Goal: Transaction & Acquisition: Purchase product/service

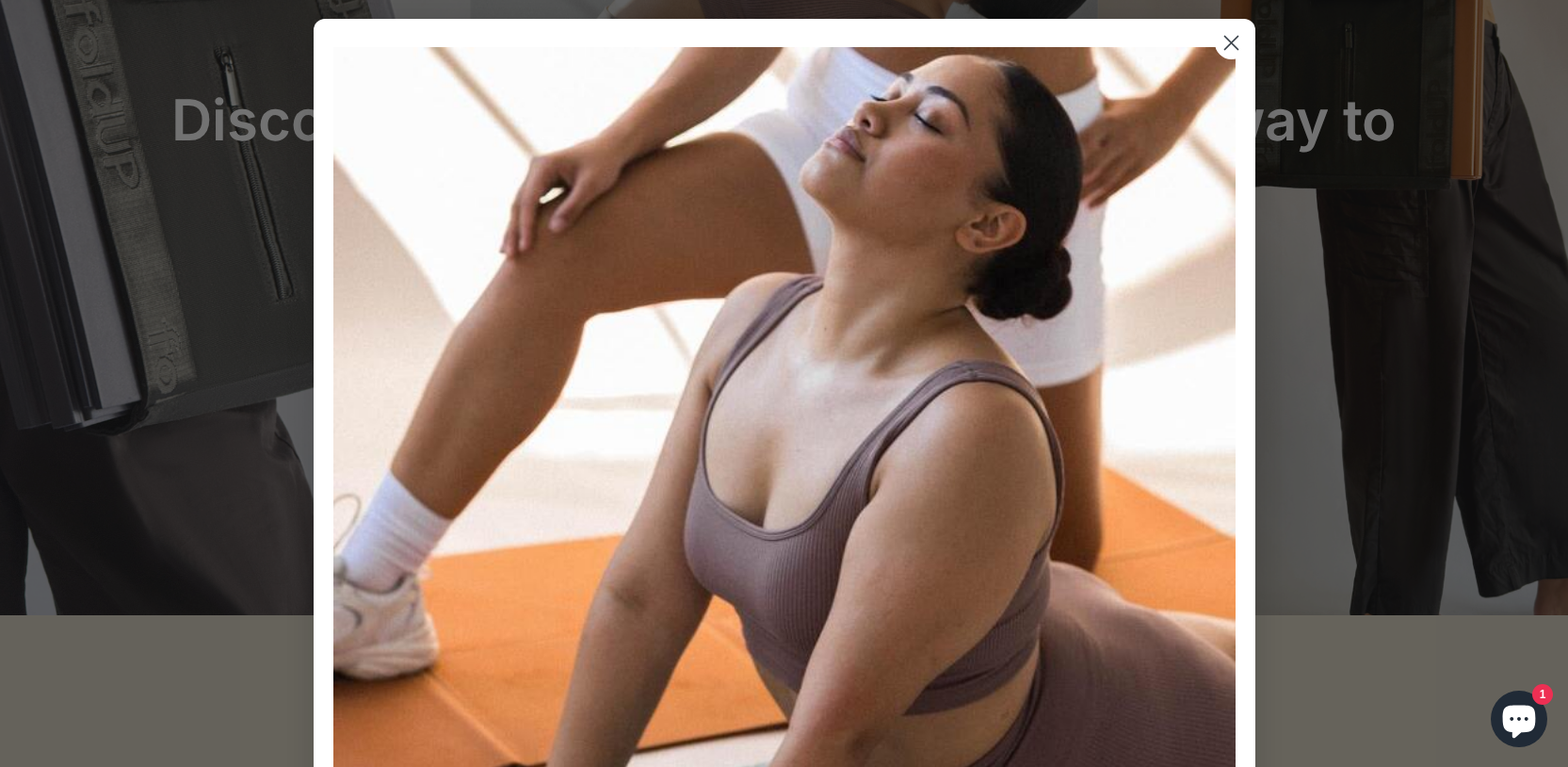
click at [1222, 32] on circle "Close dialog" at bounding box center [1230, 43] width 31 height 31
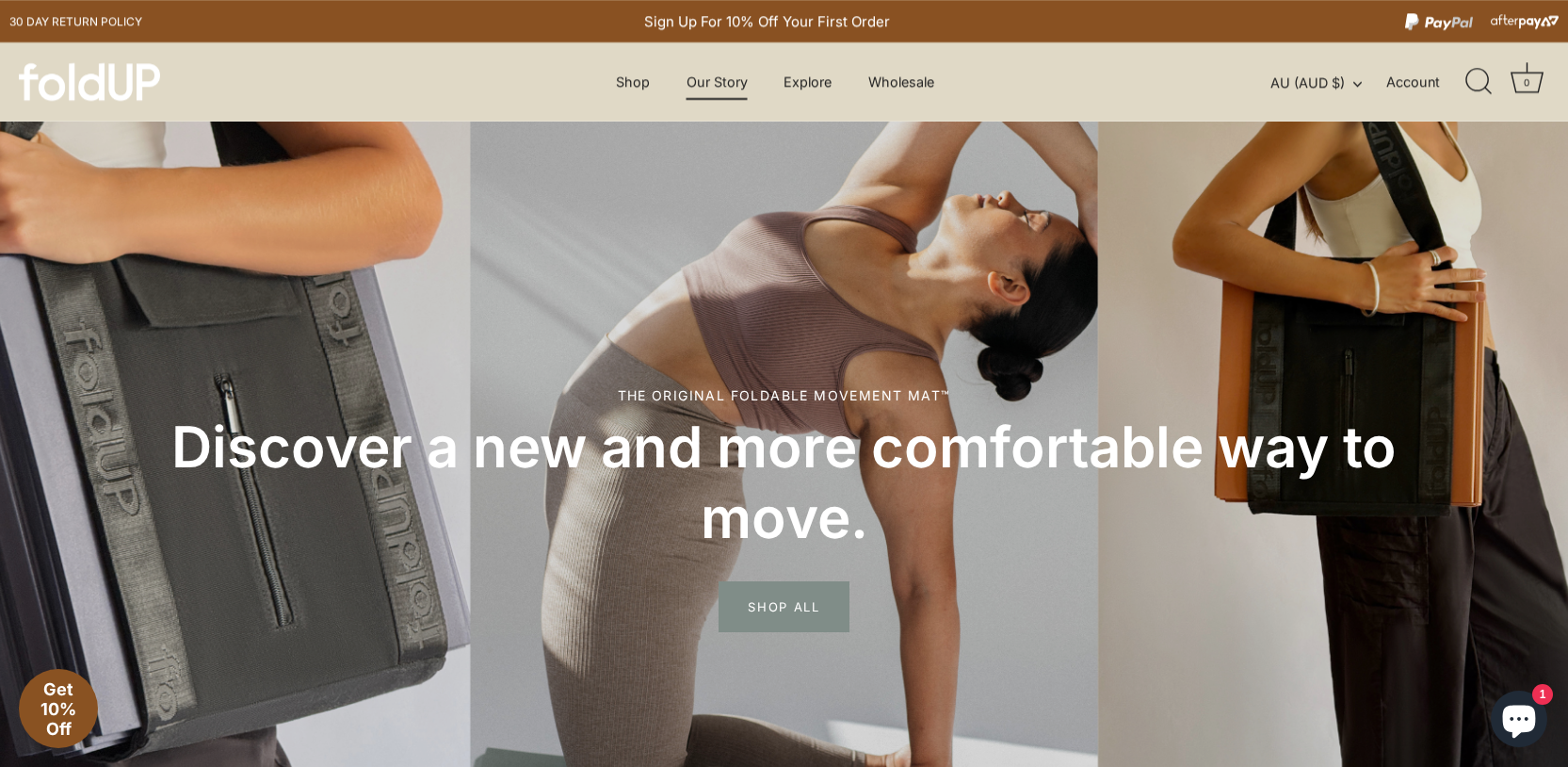
click at [709, 72] on link "Our Story" at bounding box center [717, 82] width 95 height 36
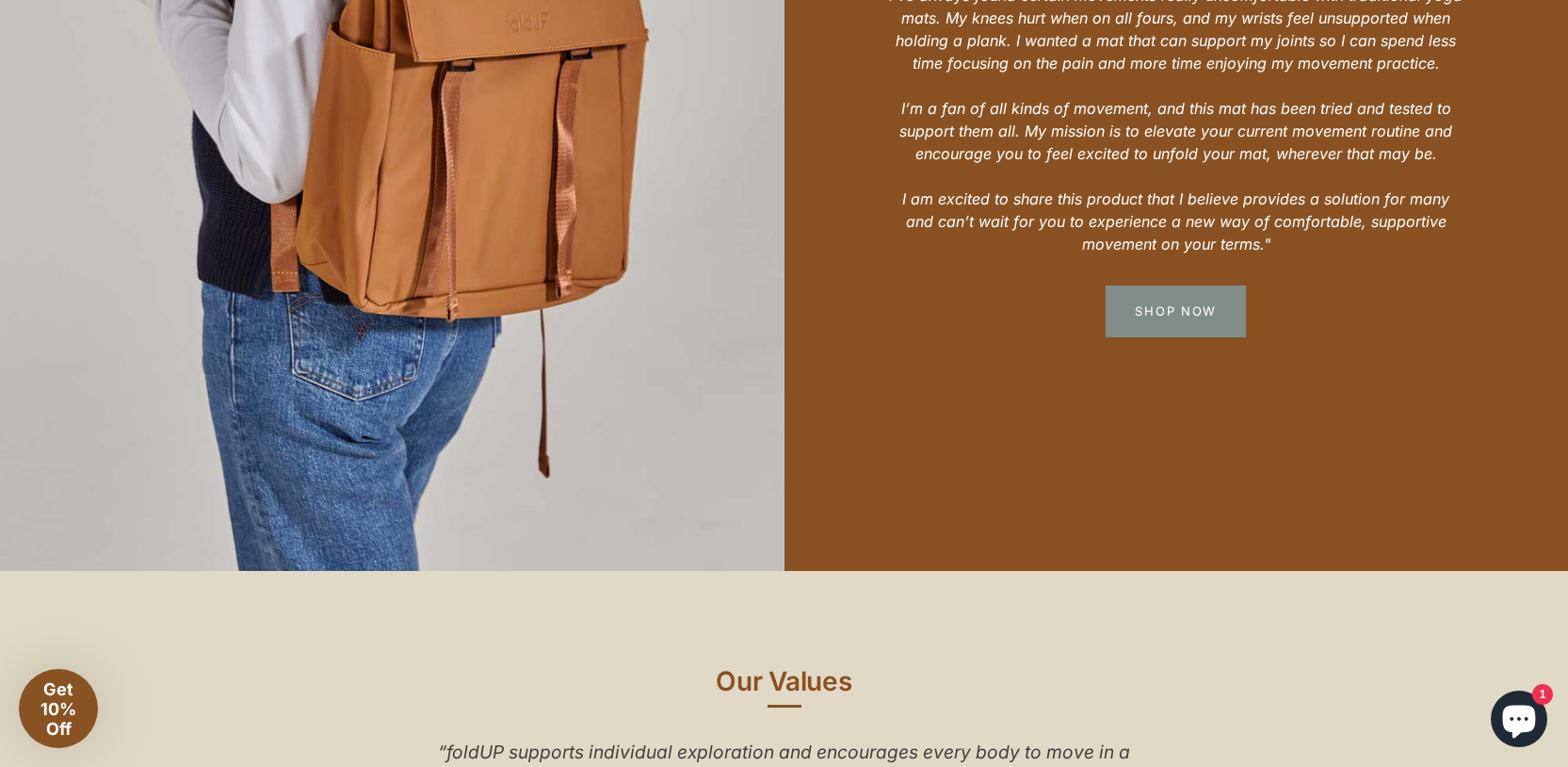
scroll to position [1451, 0]
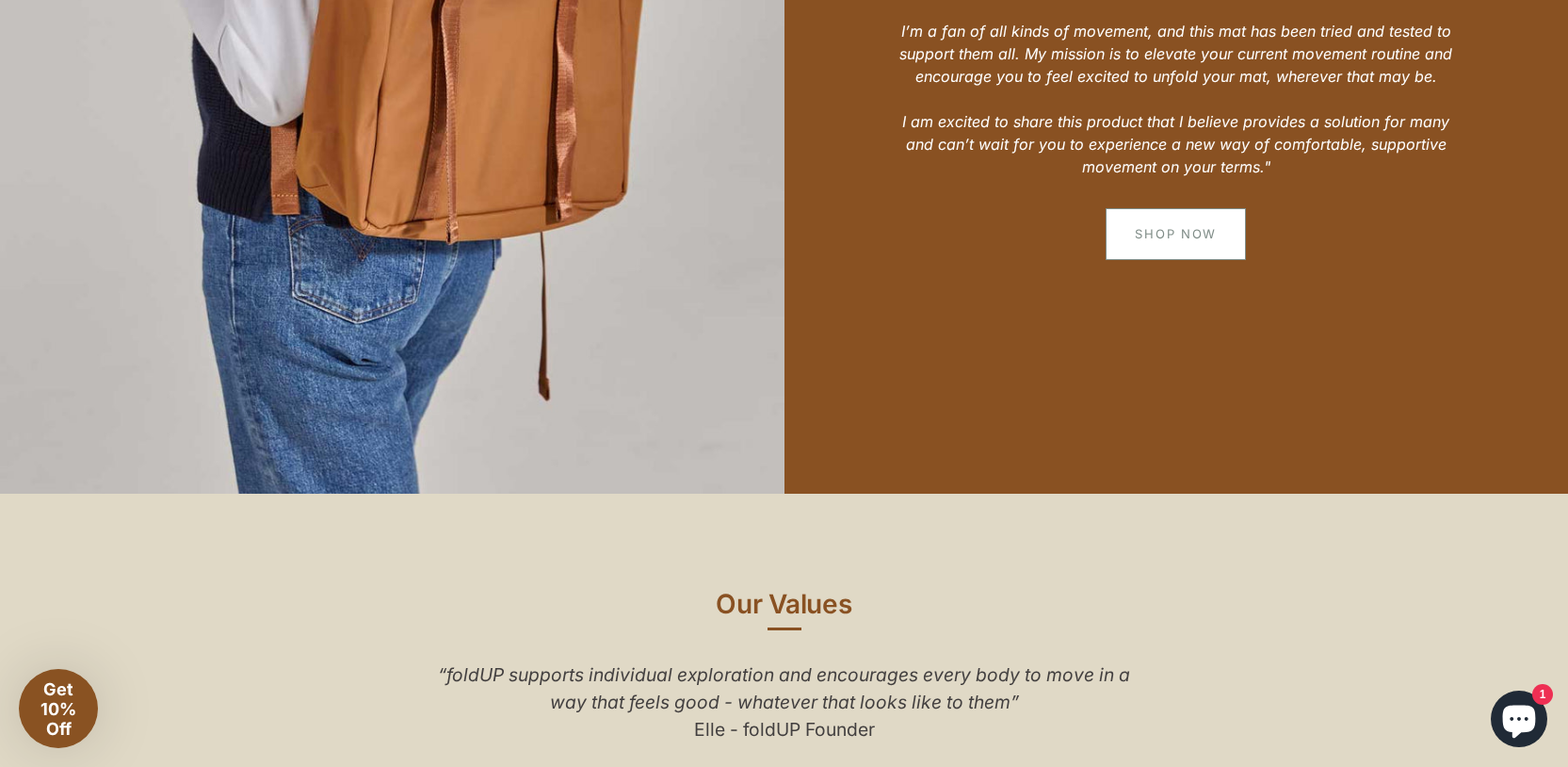
click at [1177, 218] on link "Shop Now" at bounding box center [1176, 234] width 140 height 51
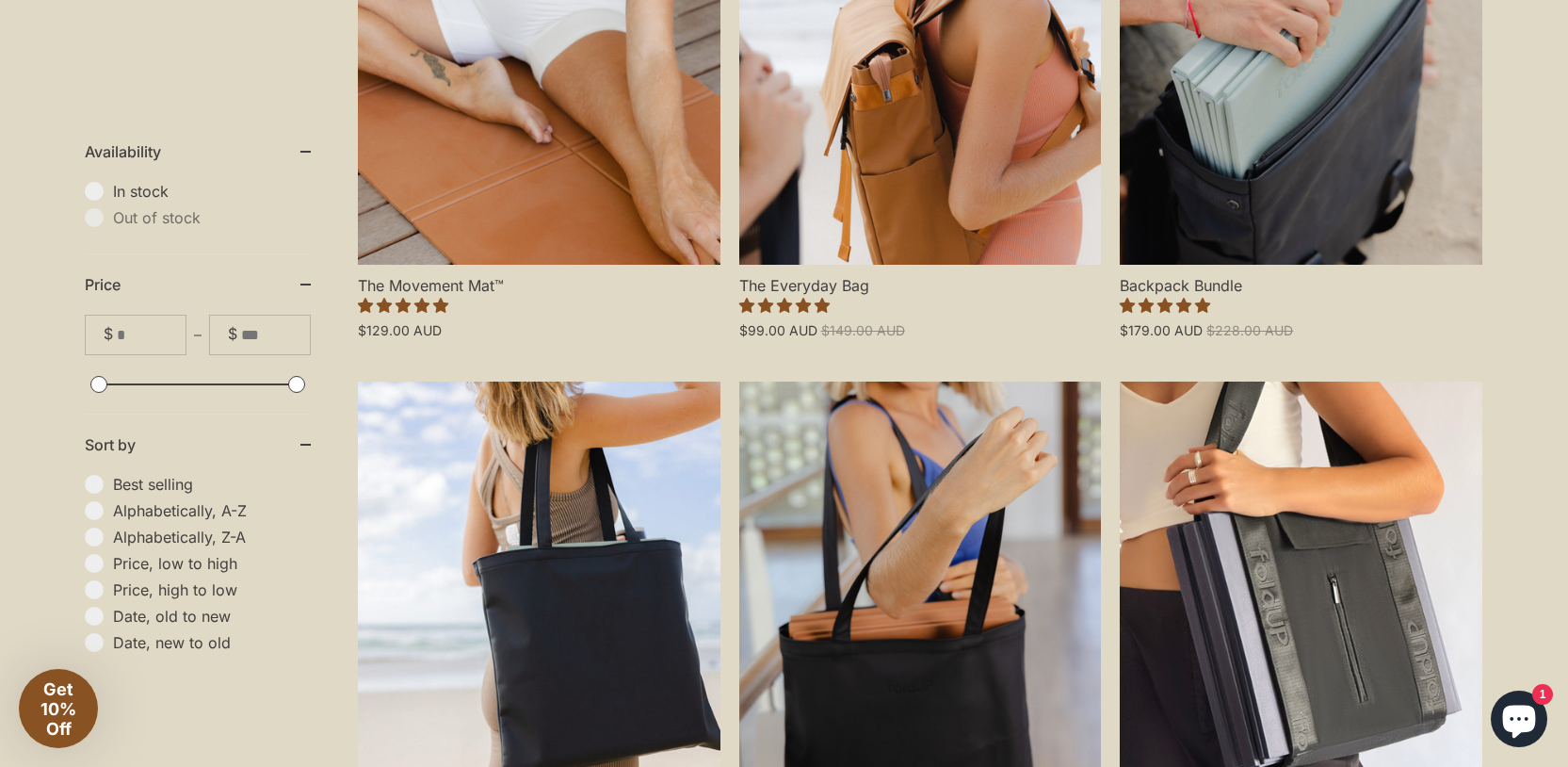
scroll to position [718, 0]
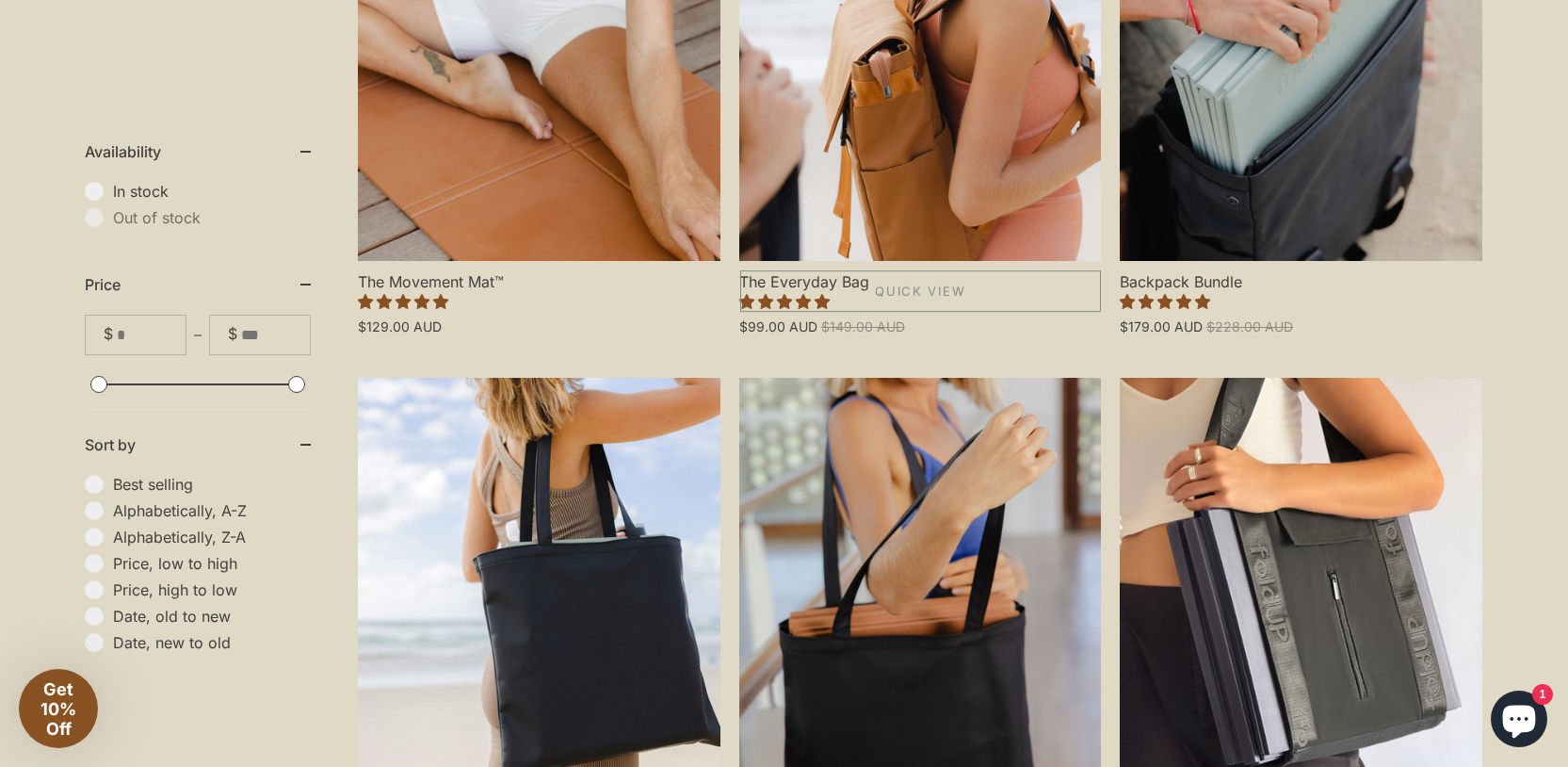
click at [1023, 198] on link "The Everyday Bag" at bounding box center [921, 44] width 363 height 435
click at [563, 200] on link "The Movement Mat™" at bounding box center [540, 44] width 363 height 435
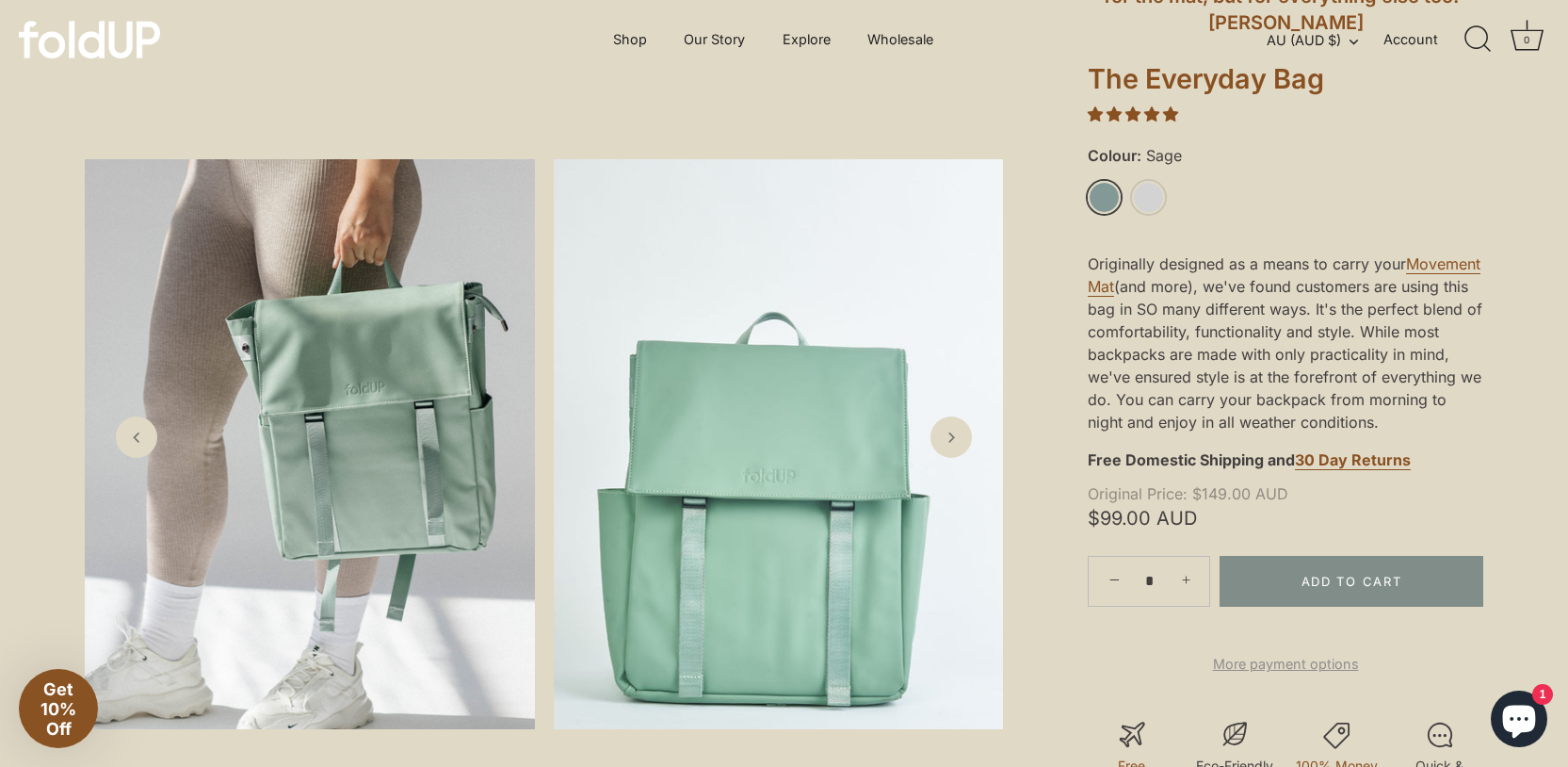
scroll to position [303, 0]
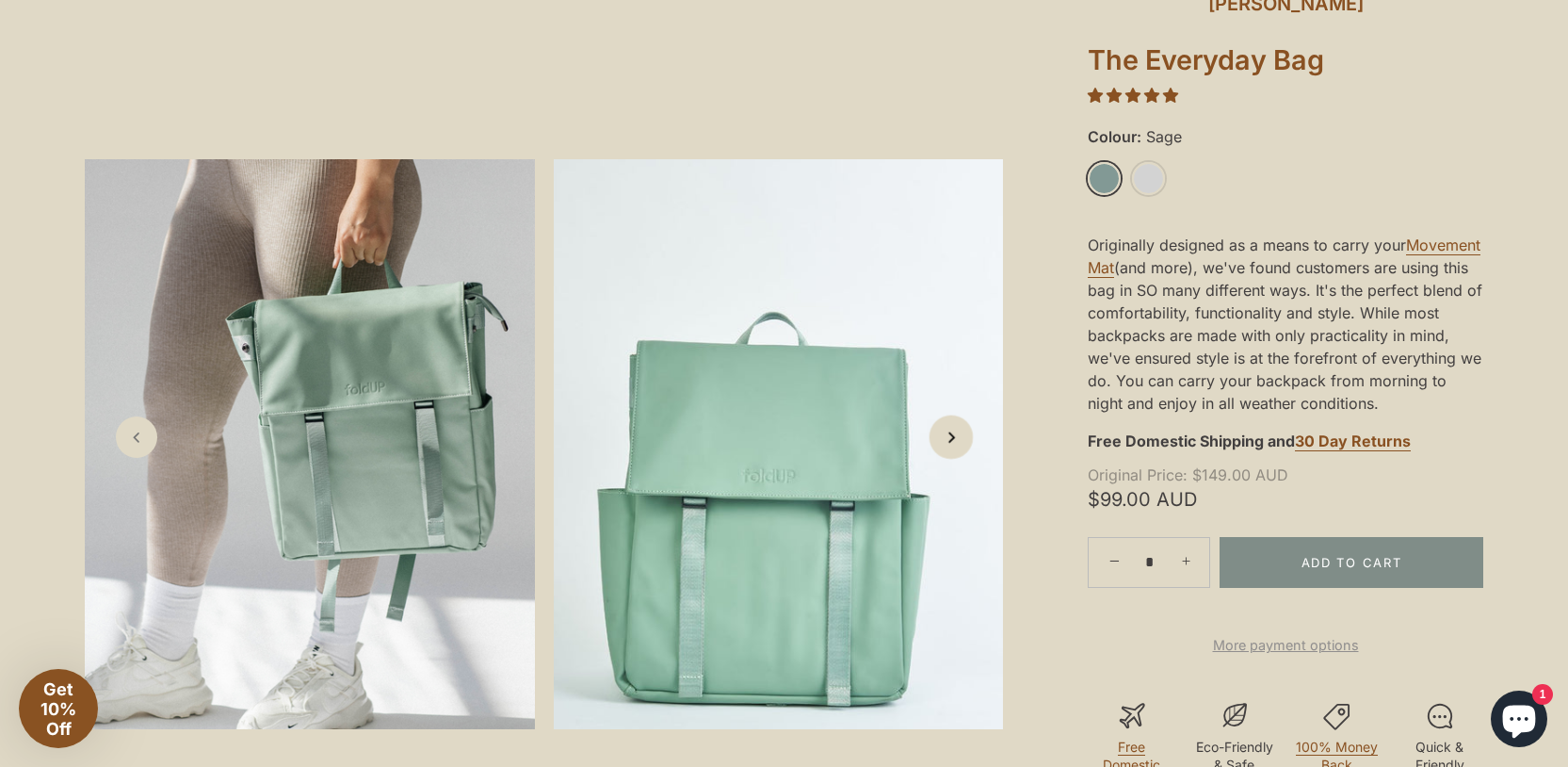
click at [955, 430] on icon "Next slide" at bounding box center [951, 436] width 20 height 20
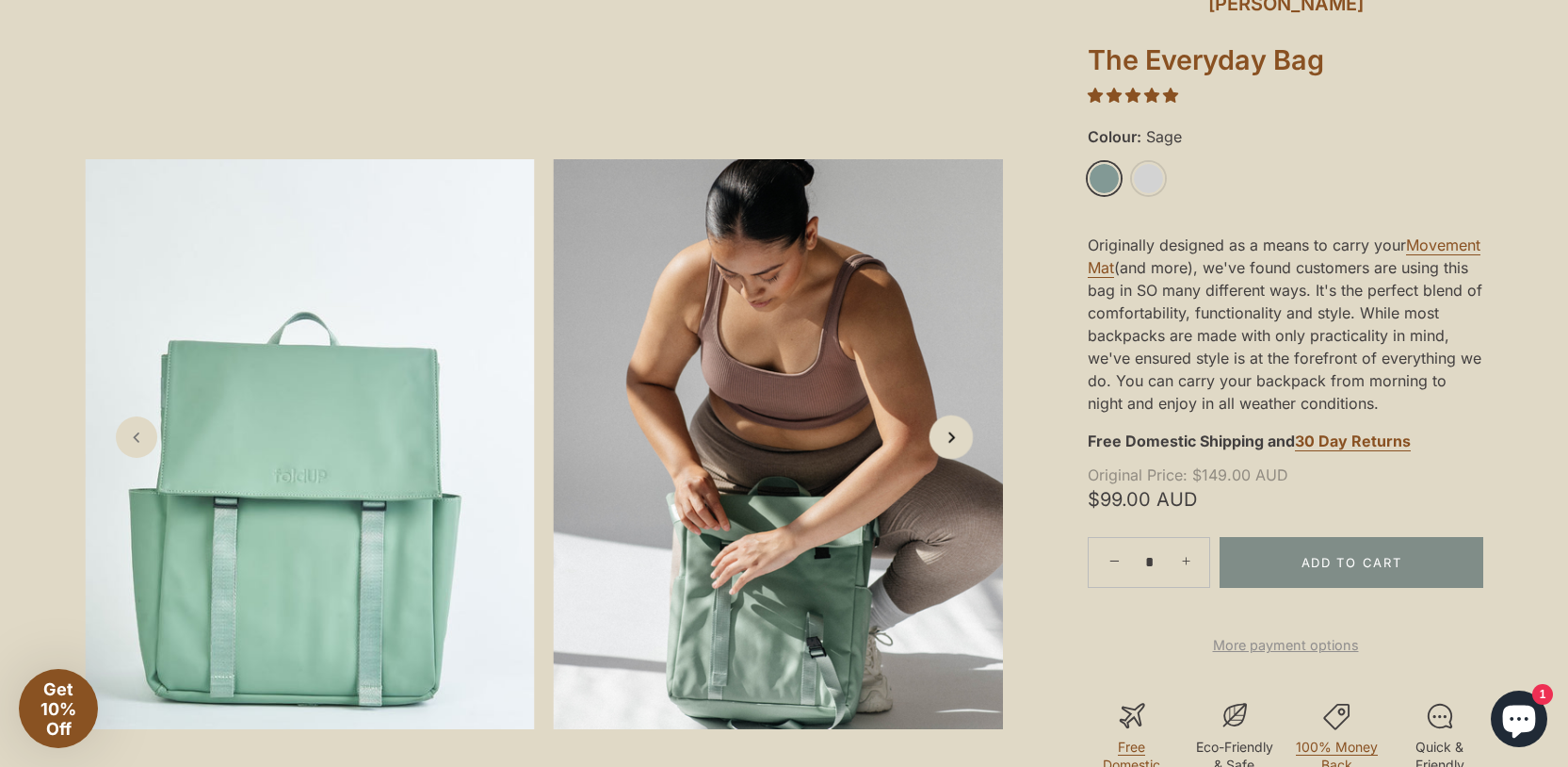
click at [955, 430] on icon "Next slide" at bounding box center [951, 436] width 20 height 20
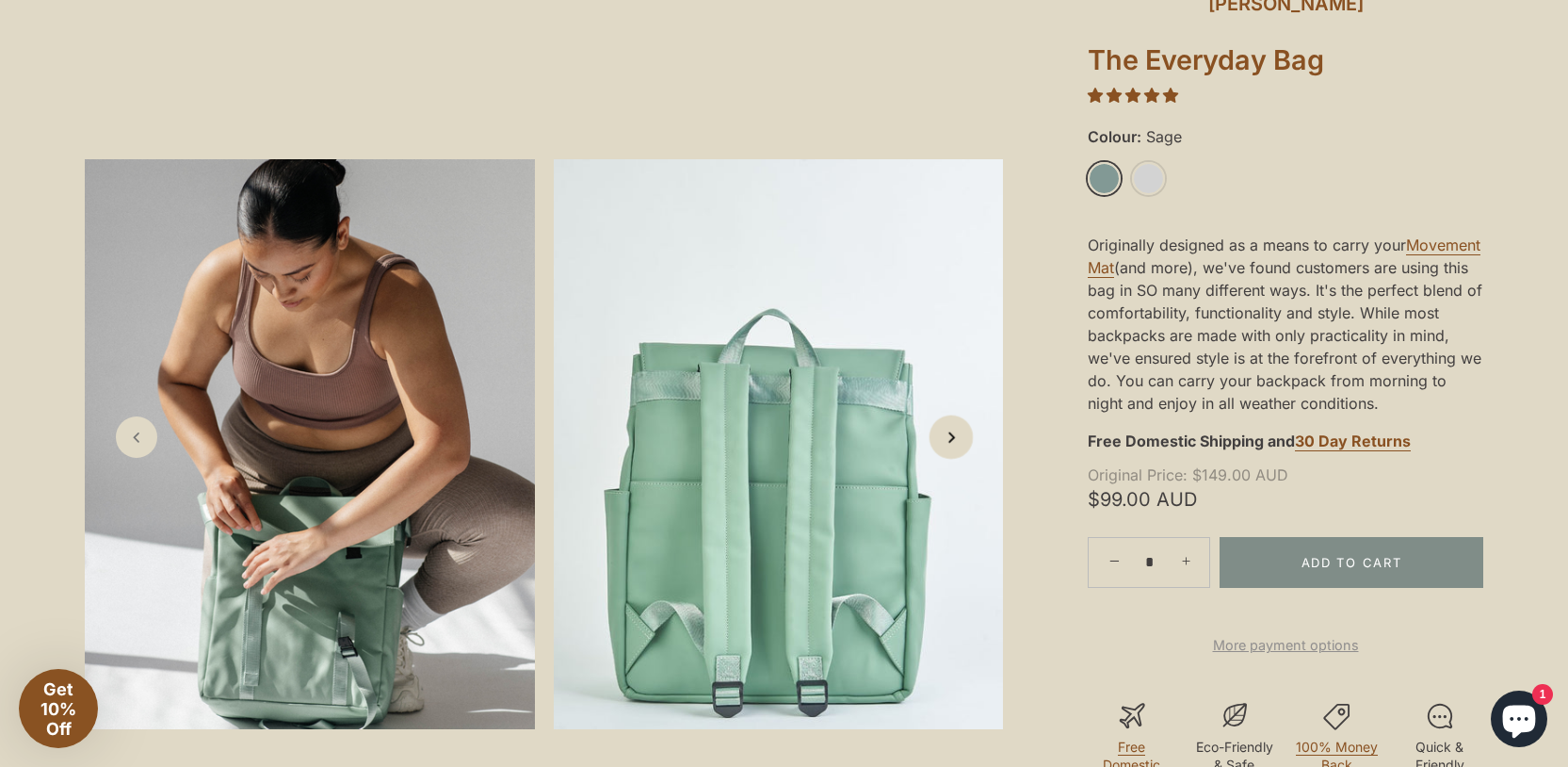
click at [955, 430] on icon "Next slide" at bounding box center [951, 436] width 20 height 20
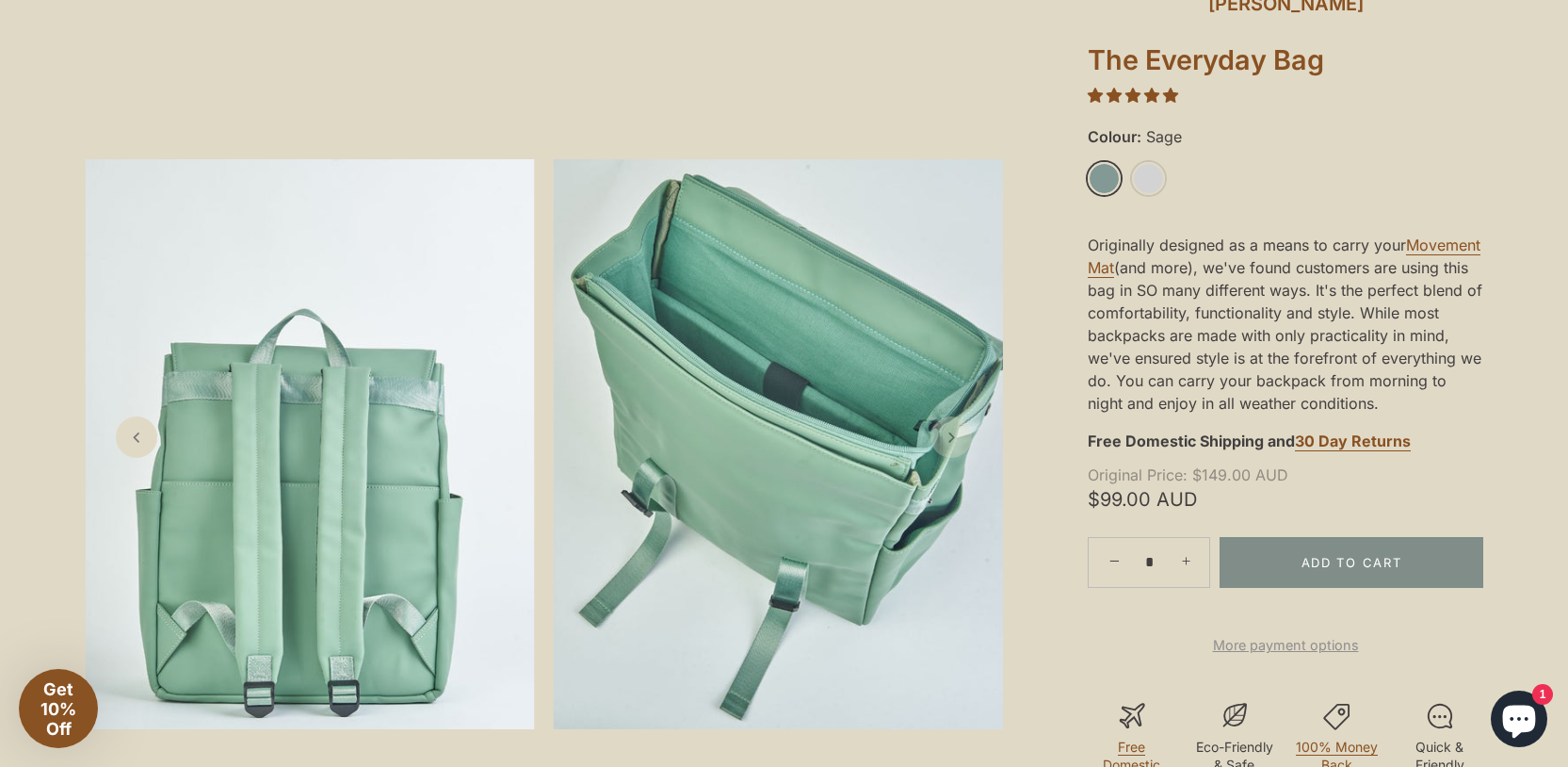
click at [955, 430] on icon "Next slide" at bounding box center [952, 437] width 19 height 19
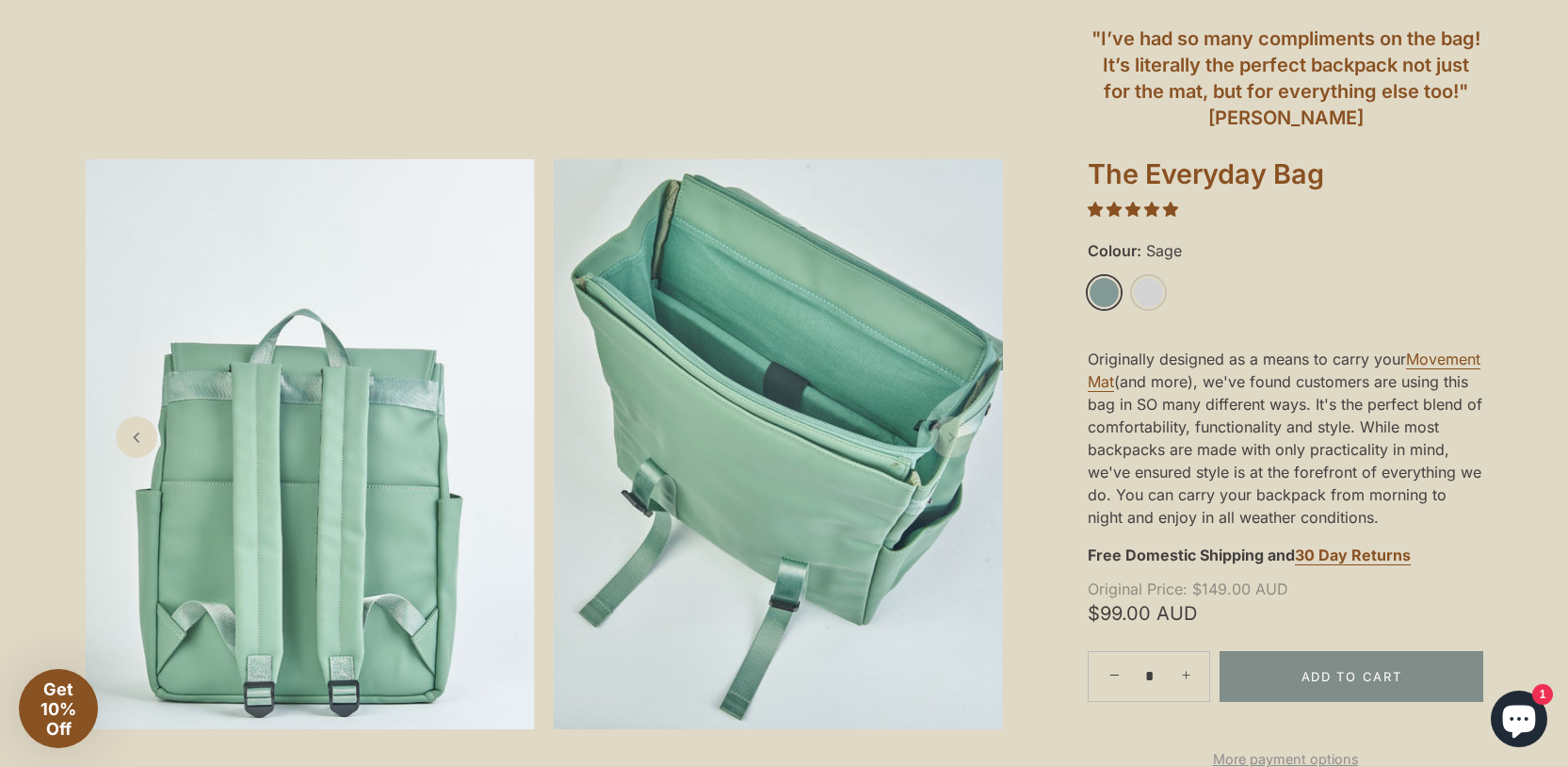
scroll to position [0, 0]
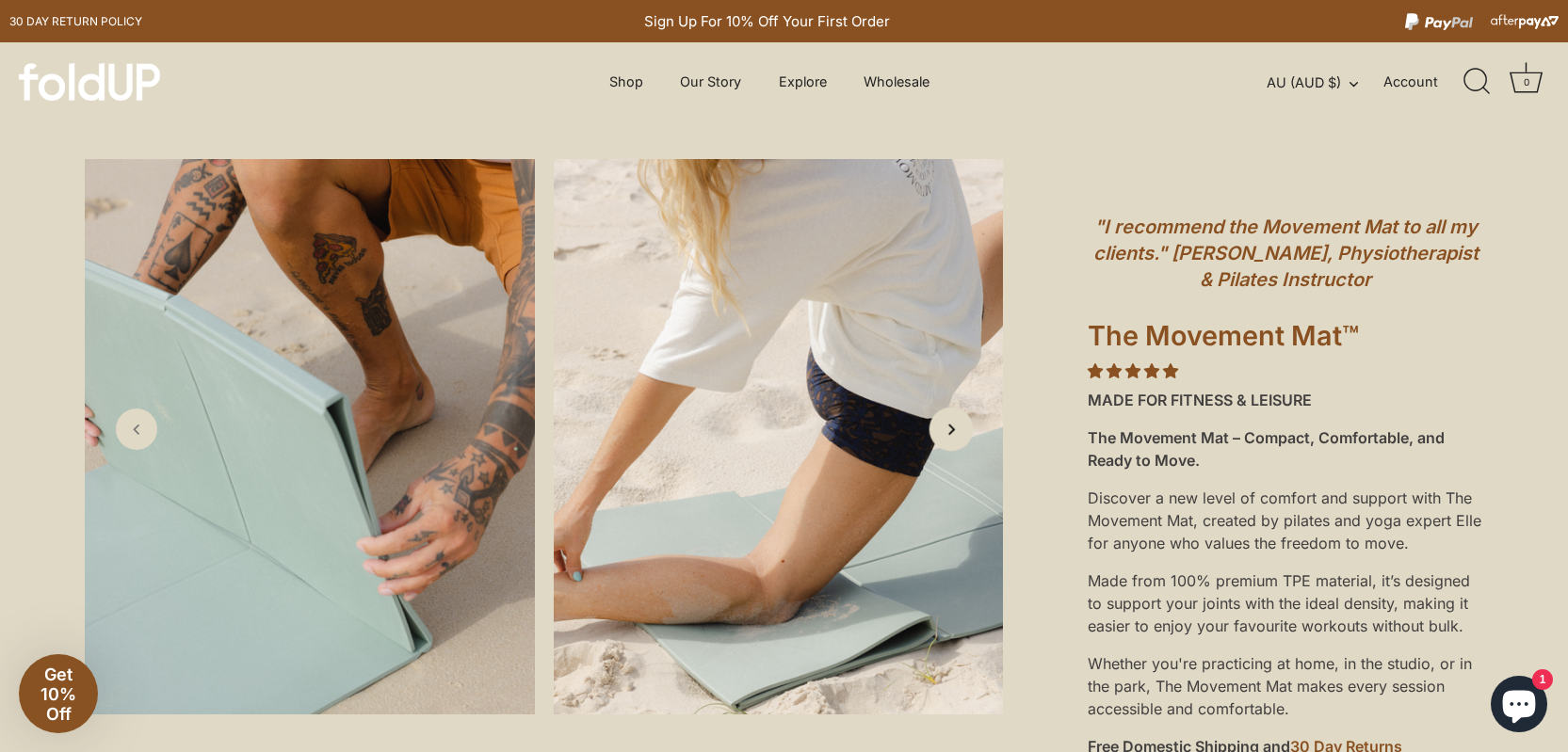
click at [949, 435] on polyline "Next slide" at bounding box center [951, 430] width 5 height 9
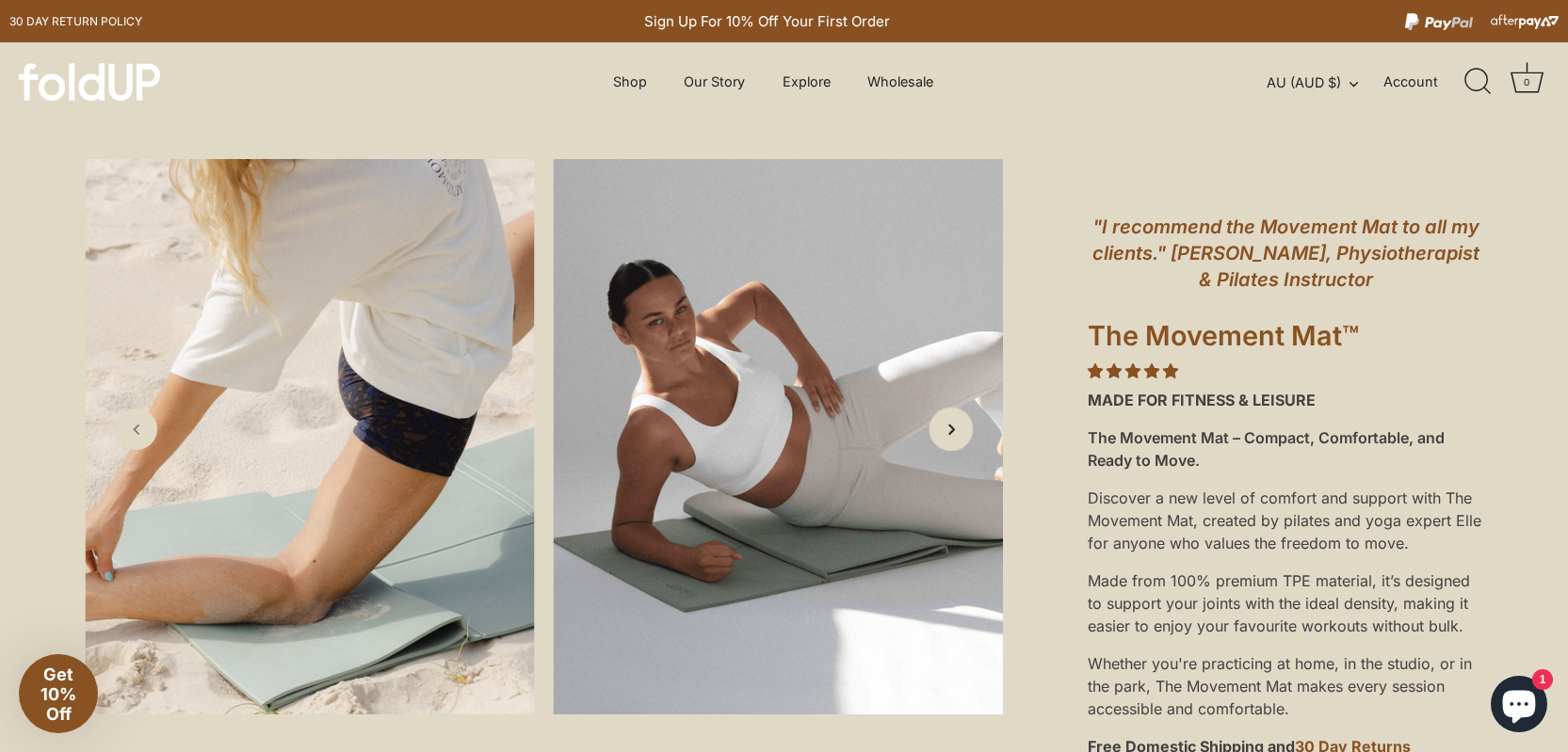
click at [949, 435] on polyline "Next slide" at bounding box center [951, 430] width 5 height 9
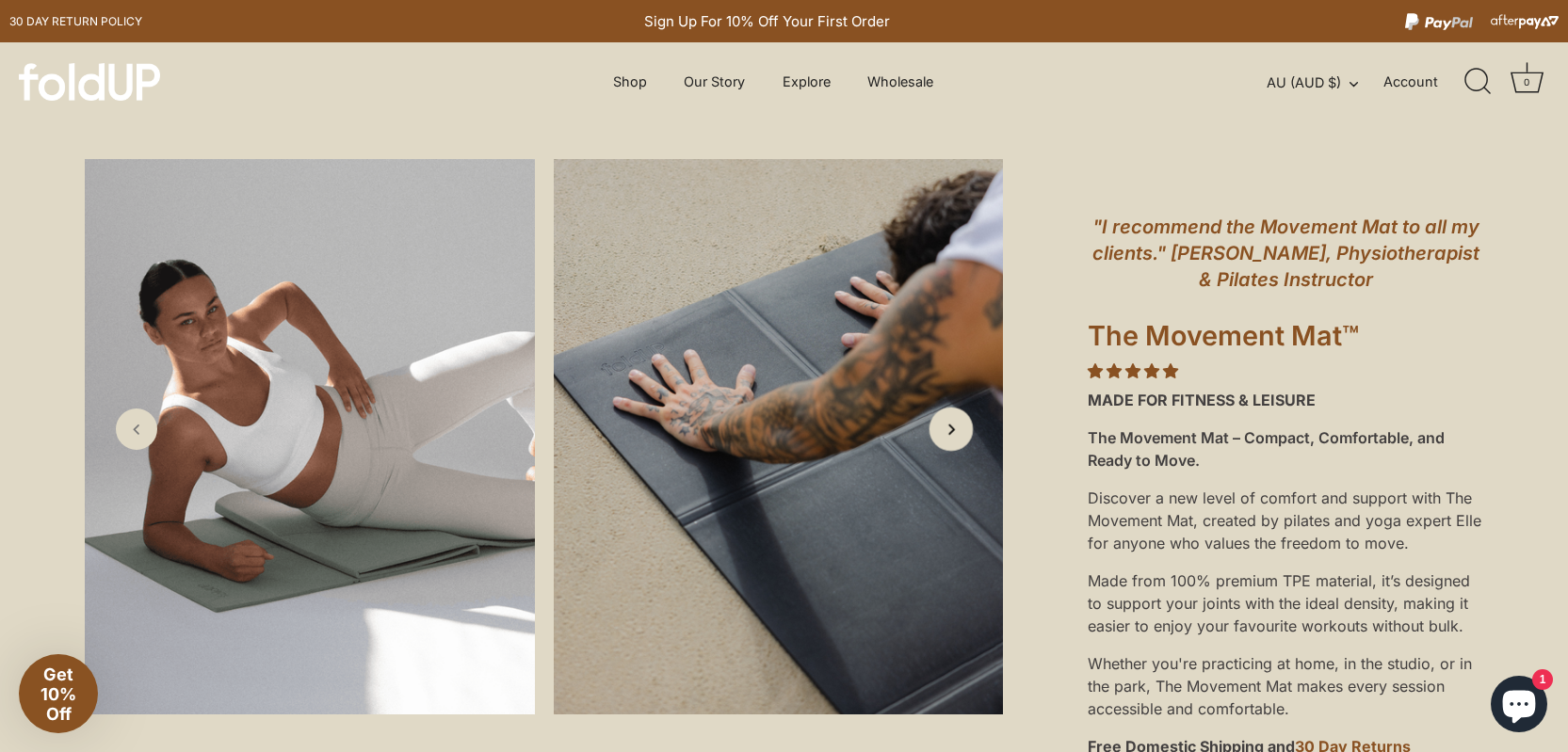
click at [949, 435] on polyline "Next slide" at bounding box center [951, 430] width 5 height 9
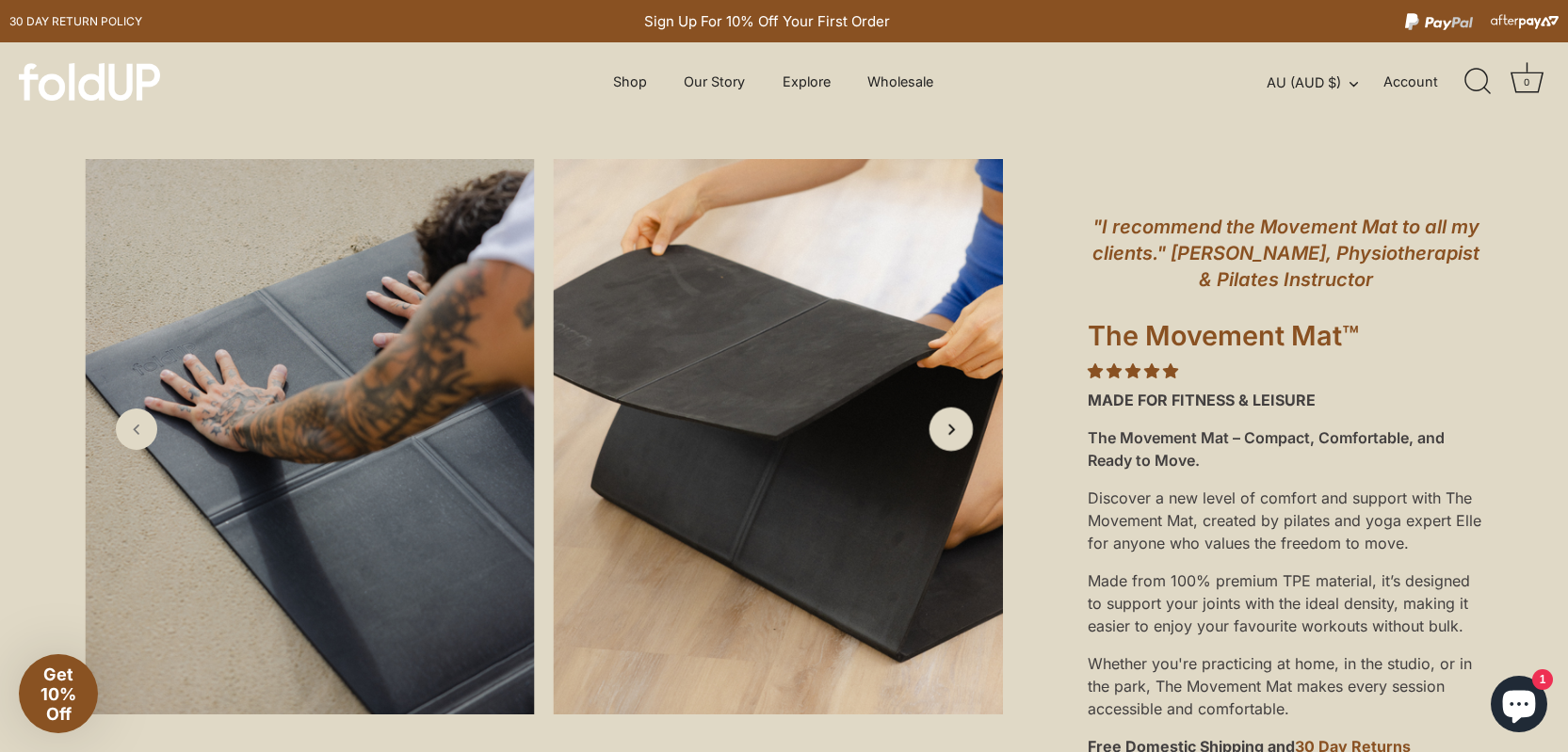
click at [949, 438] on icon "Next slide" at bounding box center [951, 428] width 20 height 20
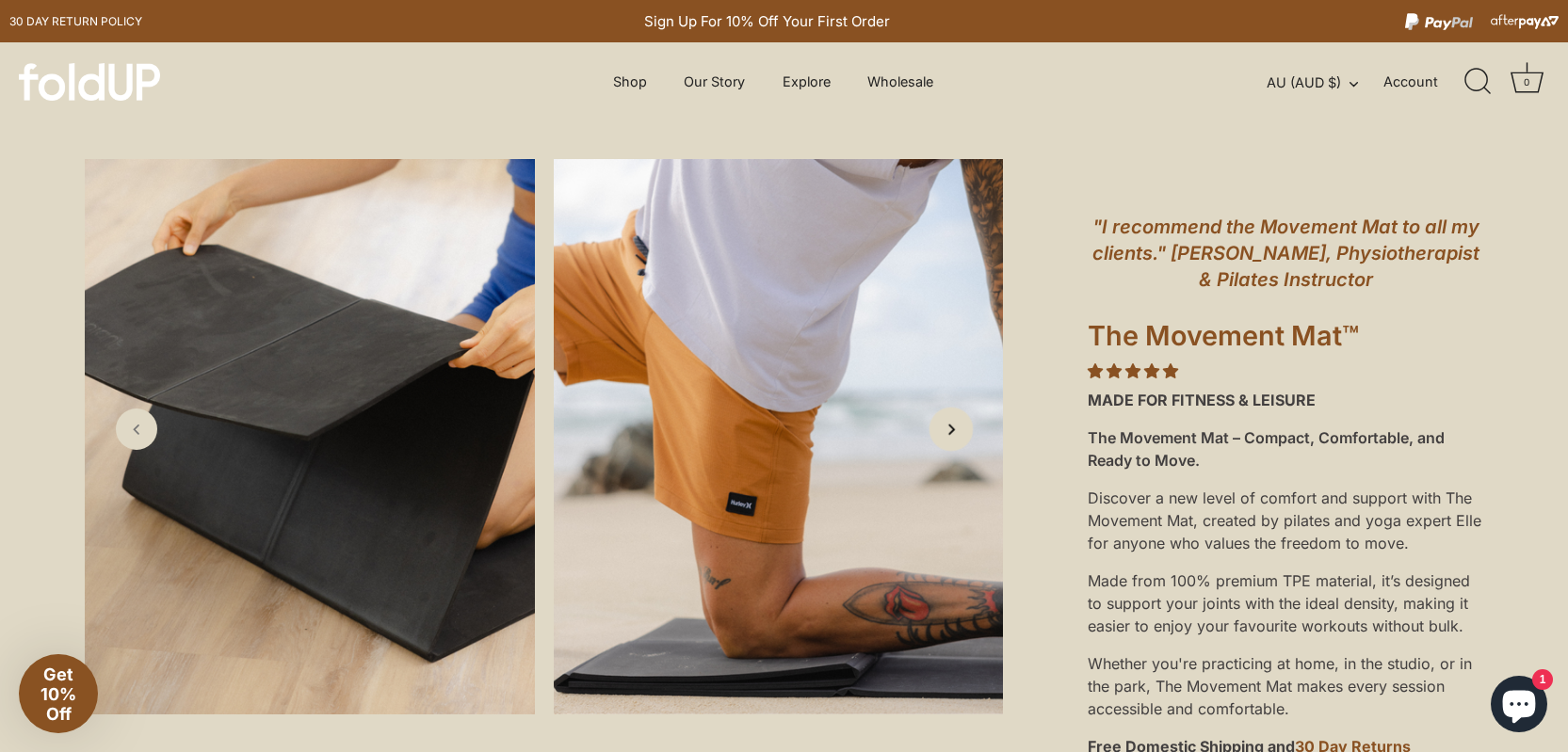
click at [949, 438] on icon "Next slide" at bounding box center [951, 428] width 20 height 20
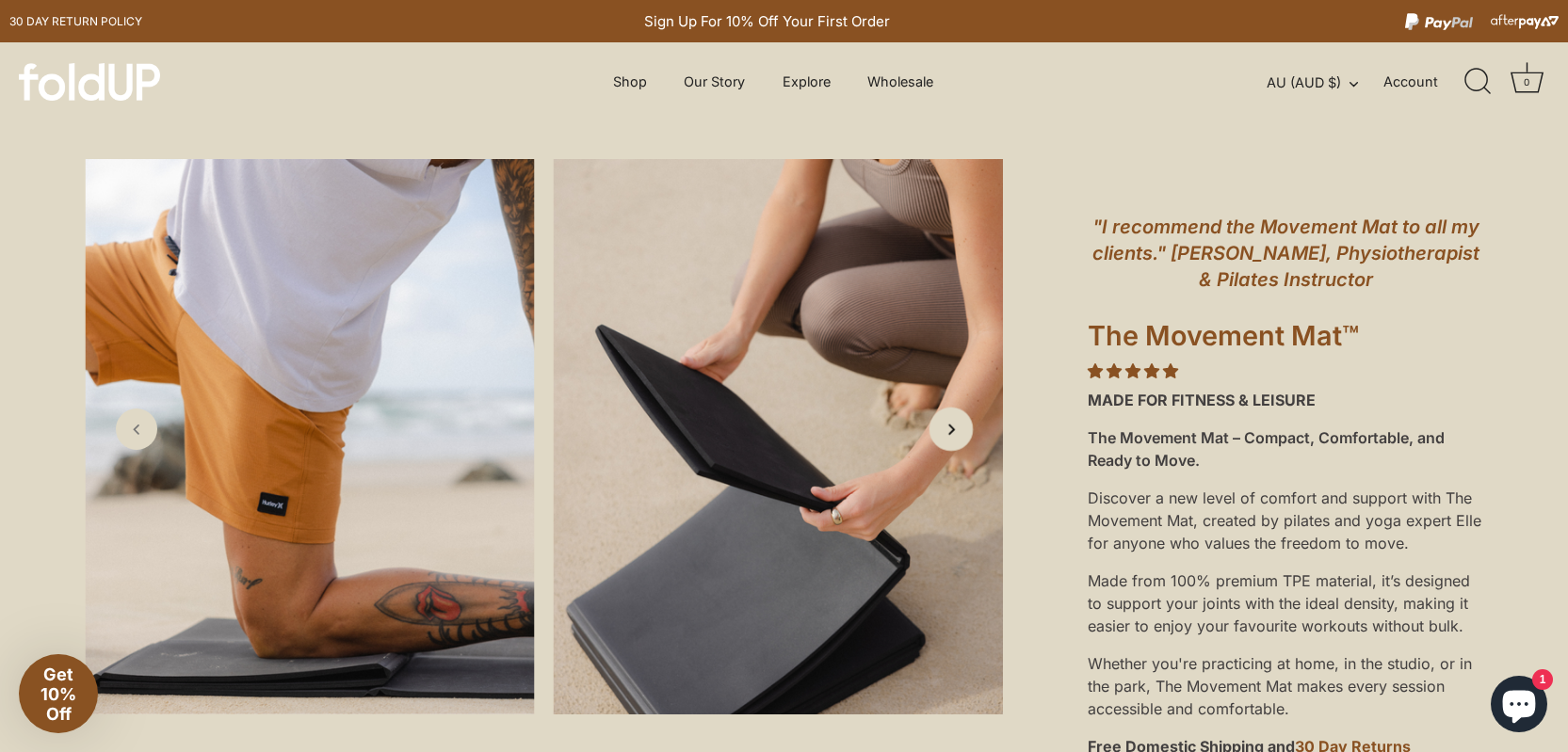
click at [949, 438] on icon "Next slide" at bounding box center [951, 428] width 20 height 20
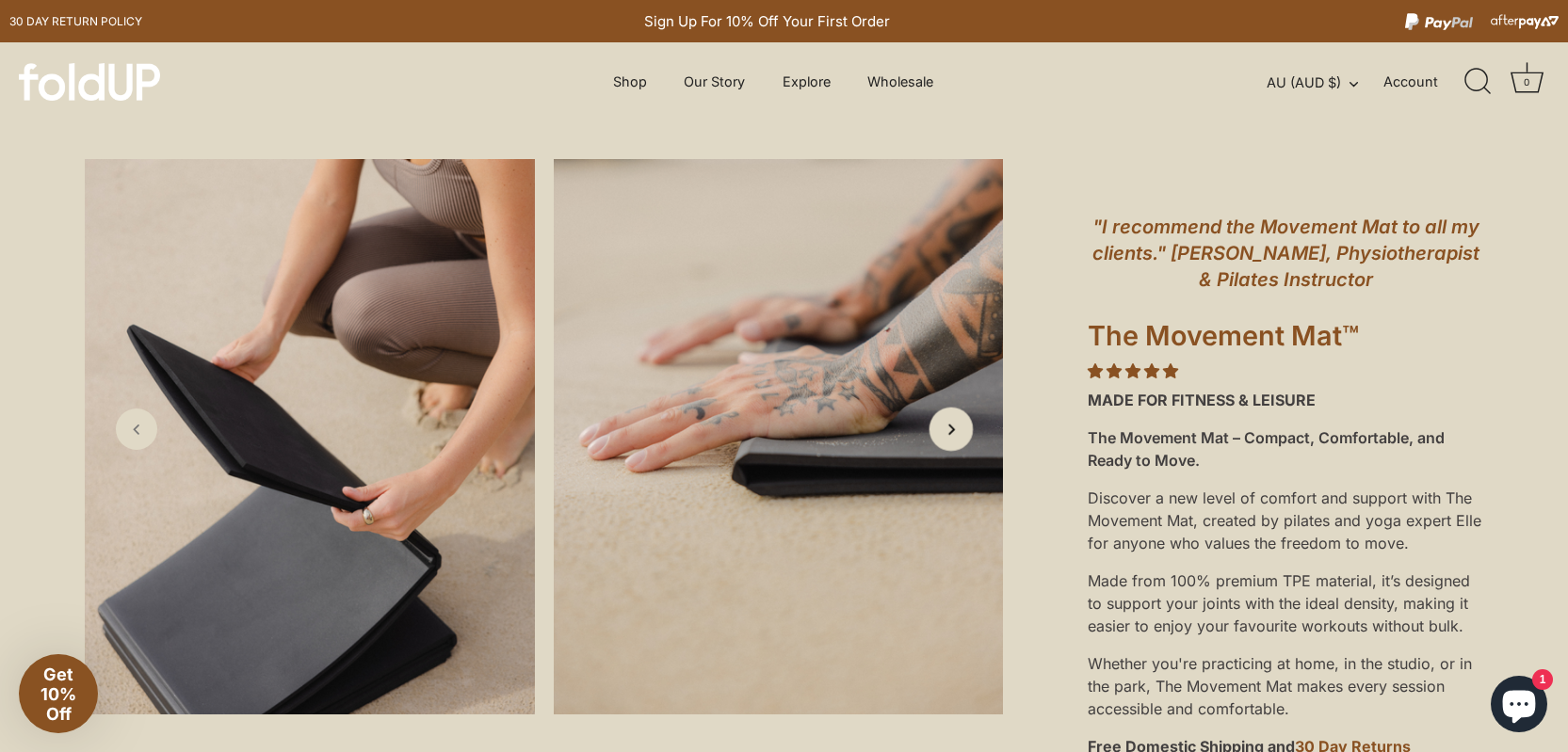
click at [949, 438] on icon "Next slide" at bounding box center [951, 428] width 20 height 20
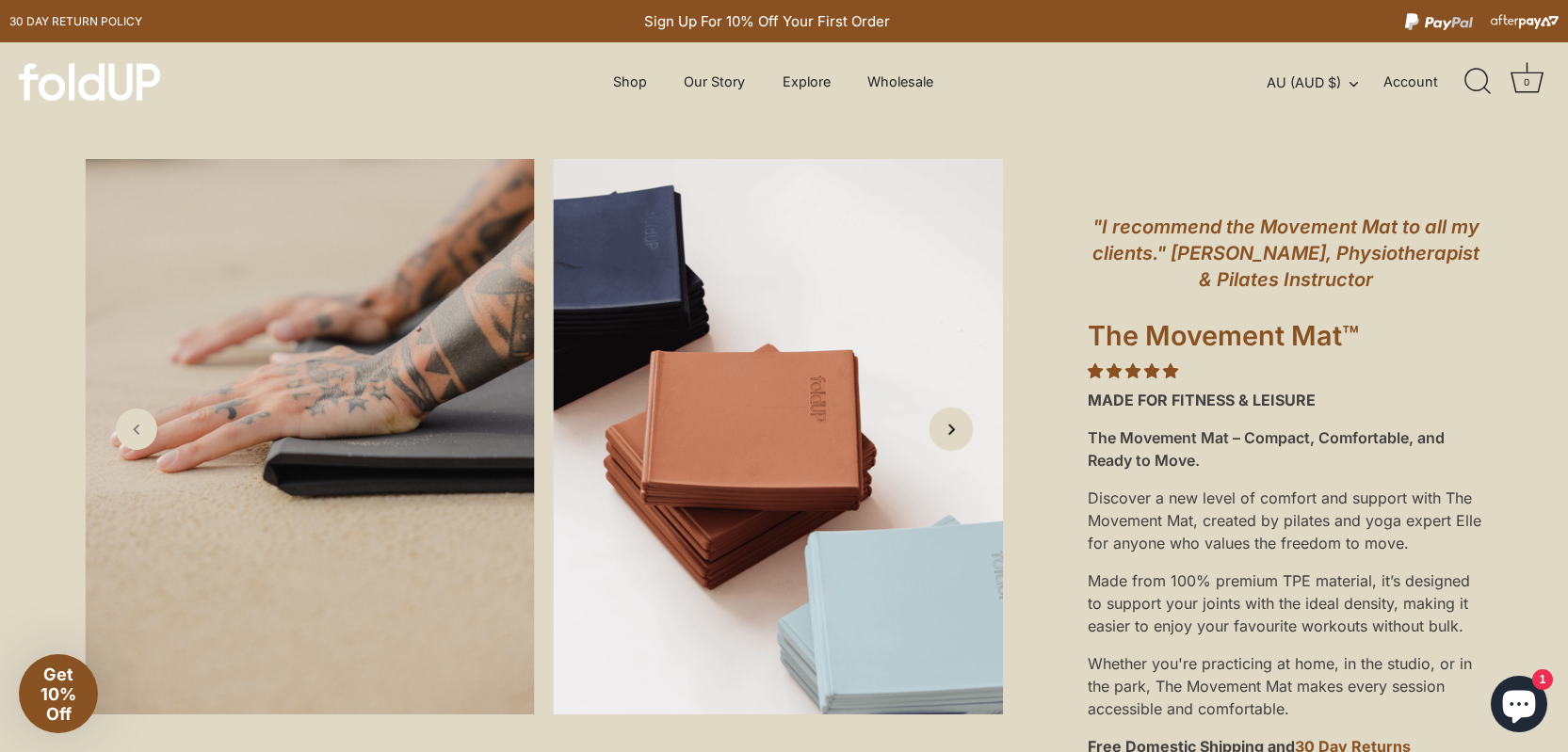
click at [949, 438] on icon "Next slide" at bounding box center [951, 428] width 20 height 20
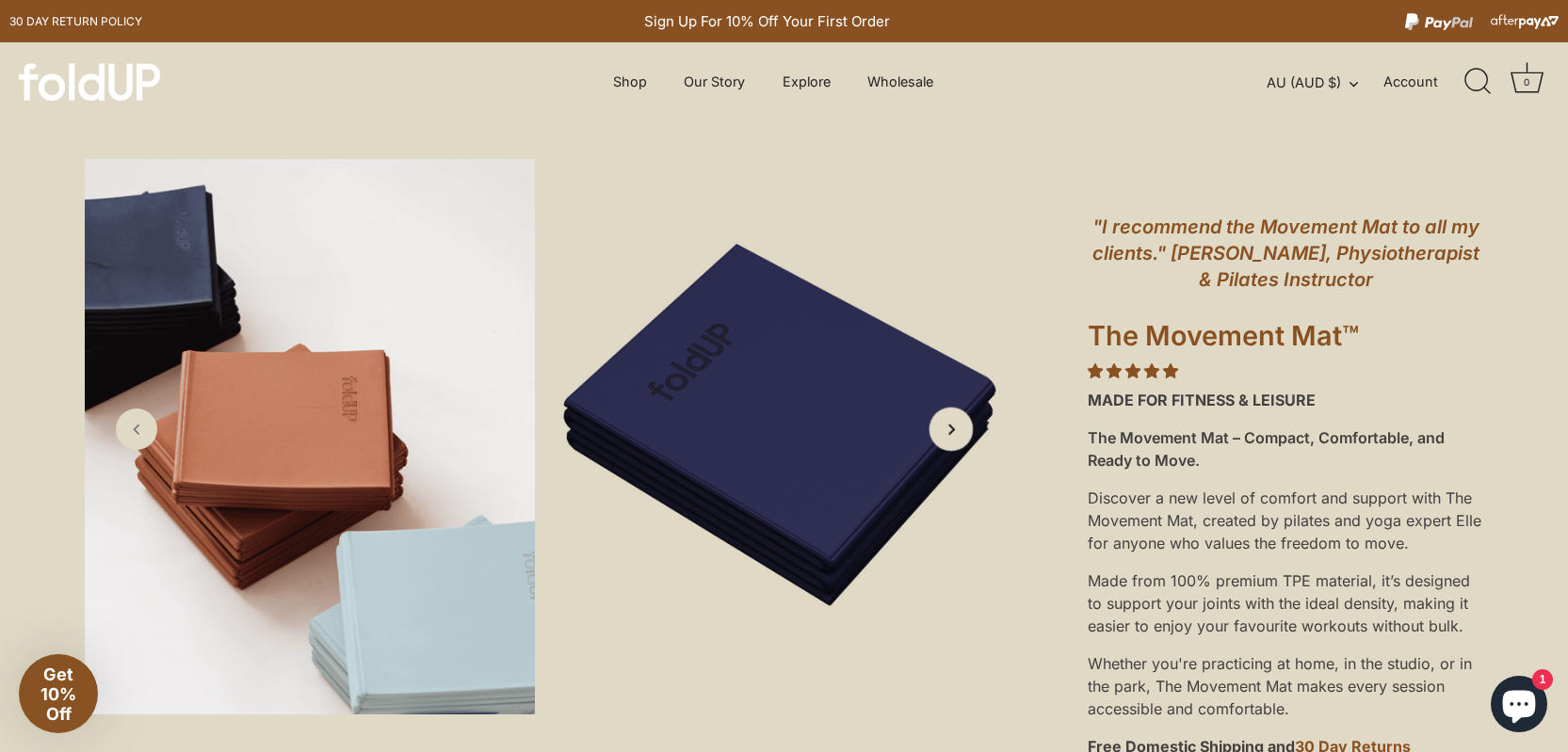
click at [949, 438] on icon "Next slide" at bounding box center [951, 428] width 20 height 20
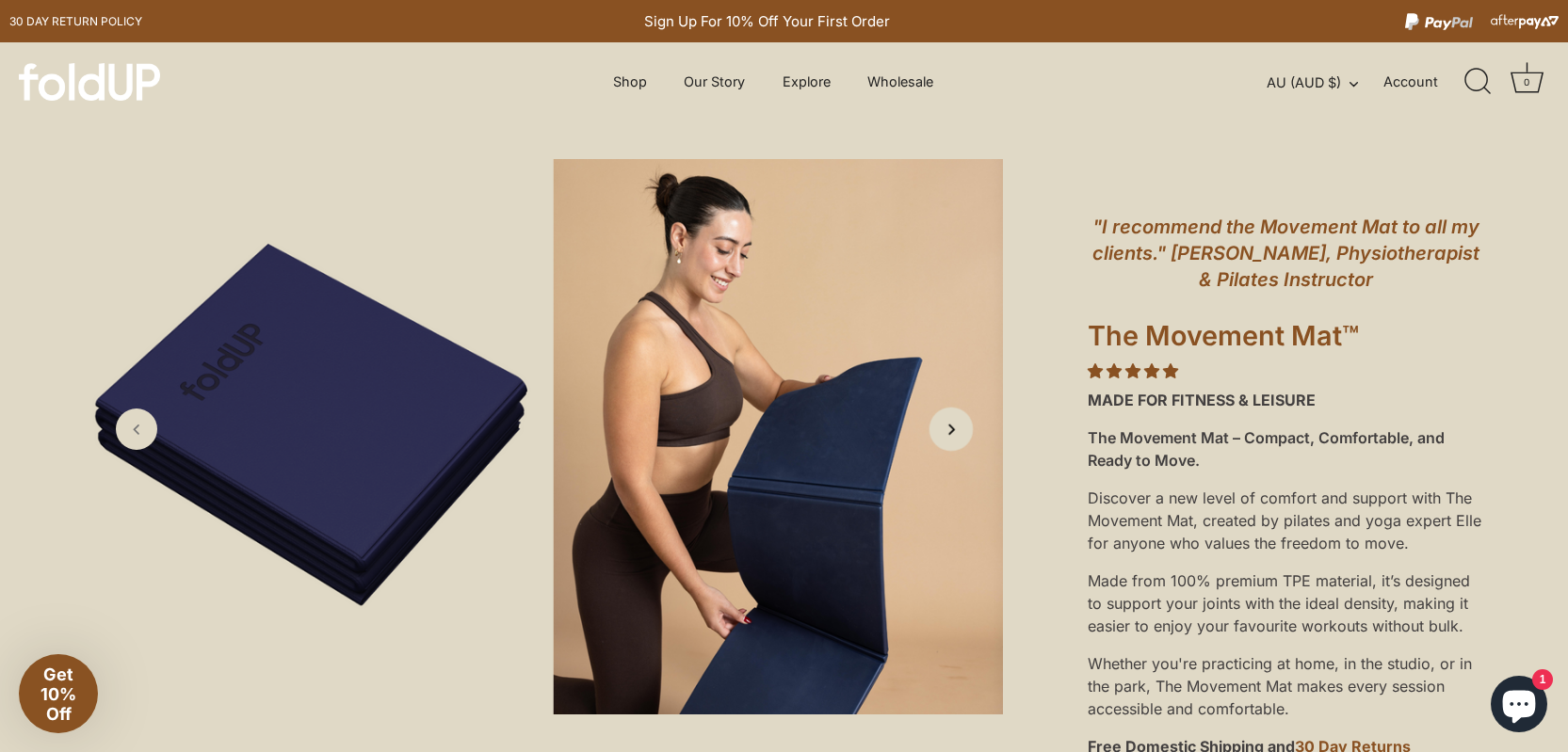
click at [949, 438] on icon "Next slide" at bounding box center [951, 428] width 20 height 20
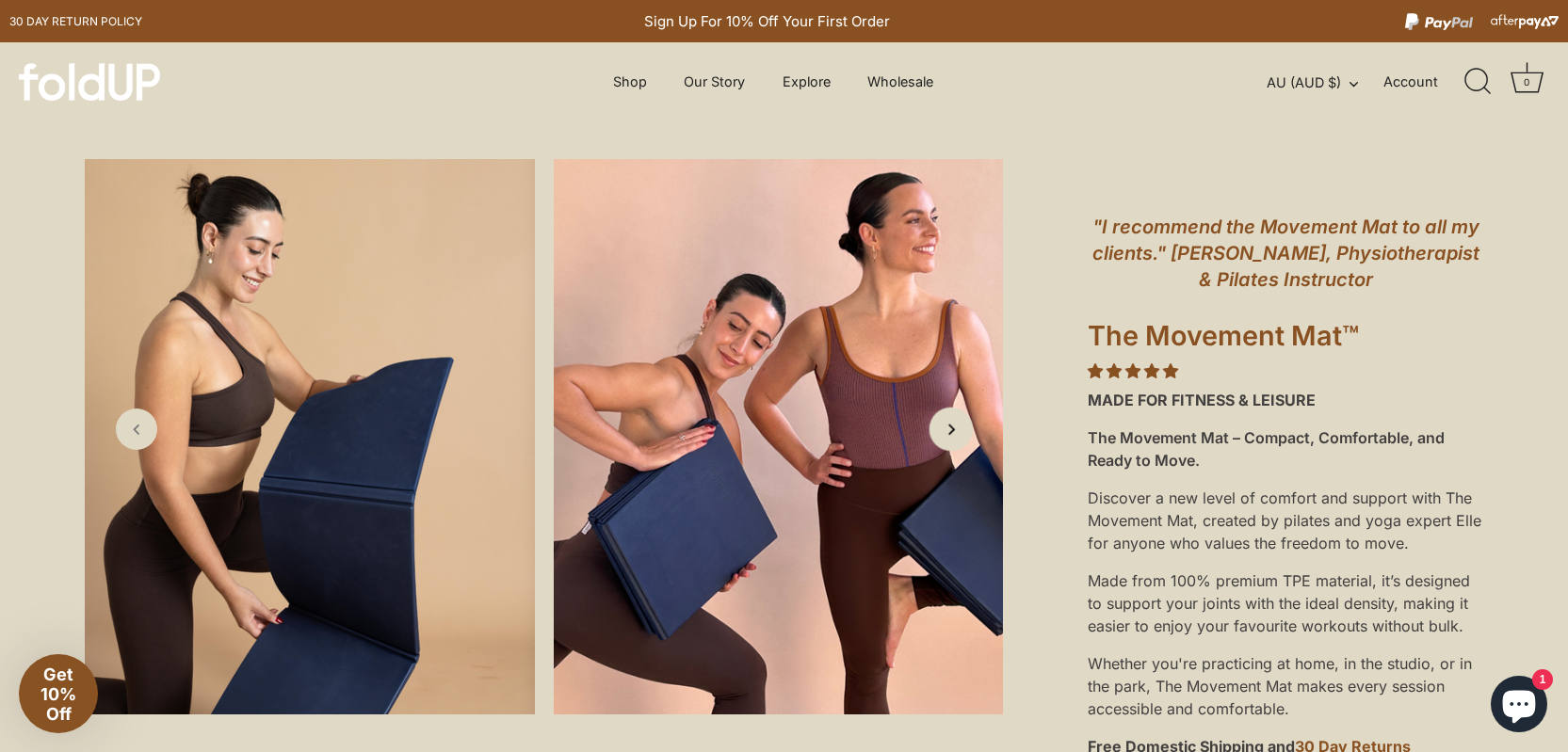
click at [949, 438] on icon "Next slide" at bounding box center [951, 428] width 20 height 20
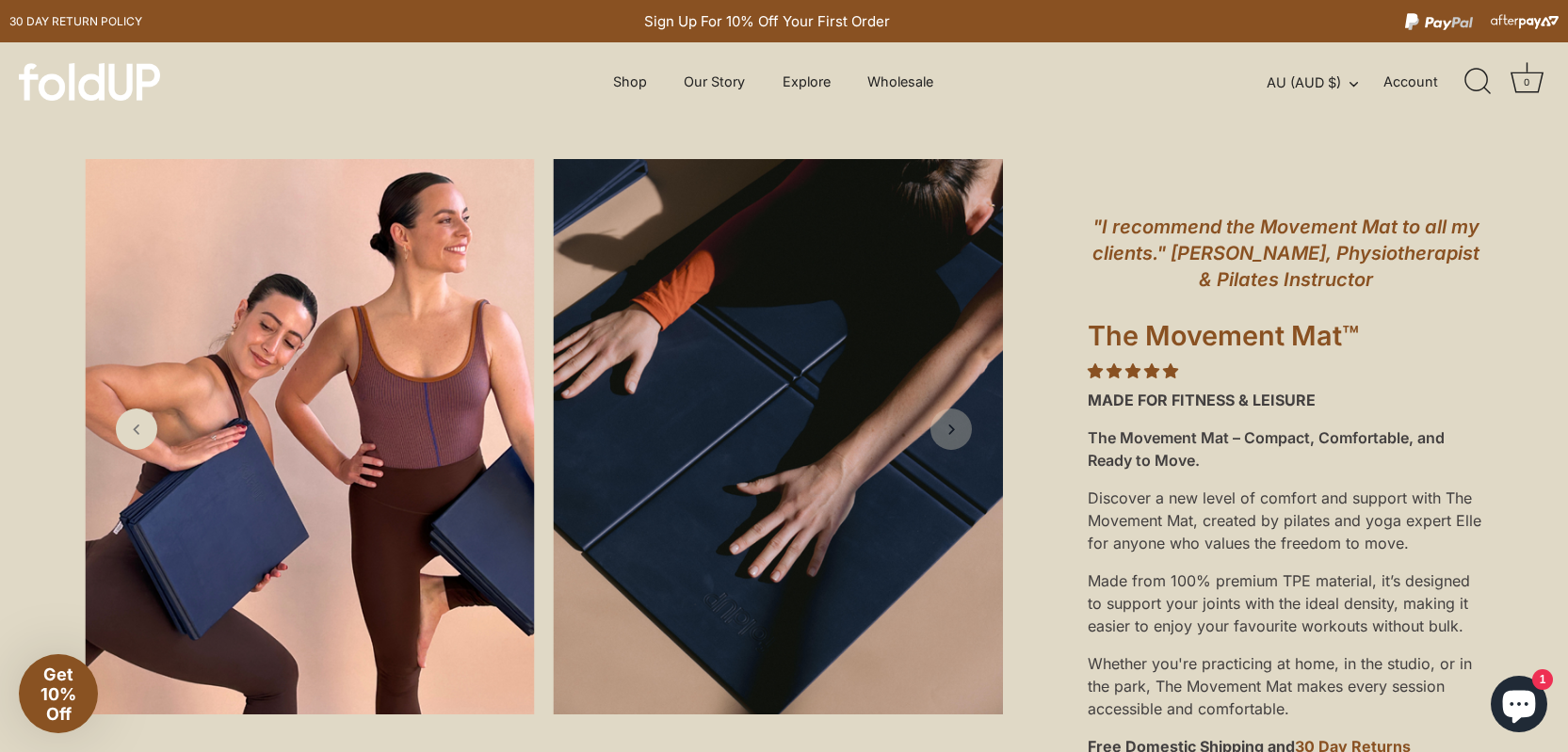
click at [949, 434] on polyline "Next slide" at bounding box center [951, 429] width 5 height 9
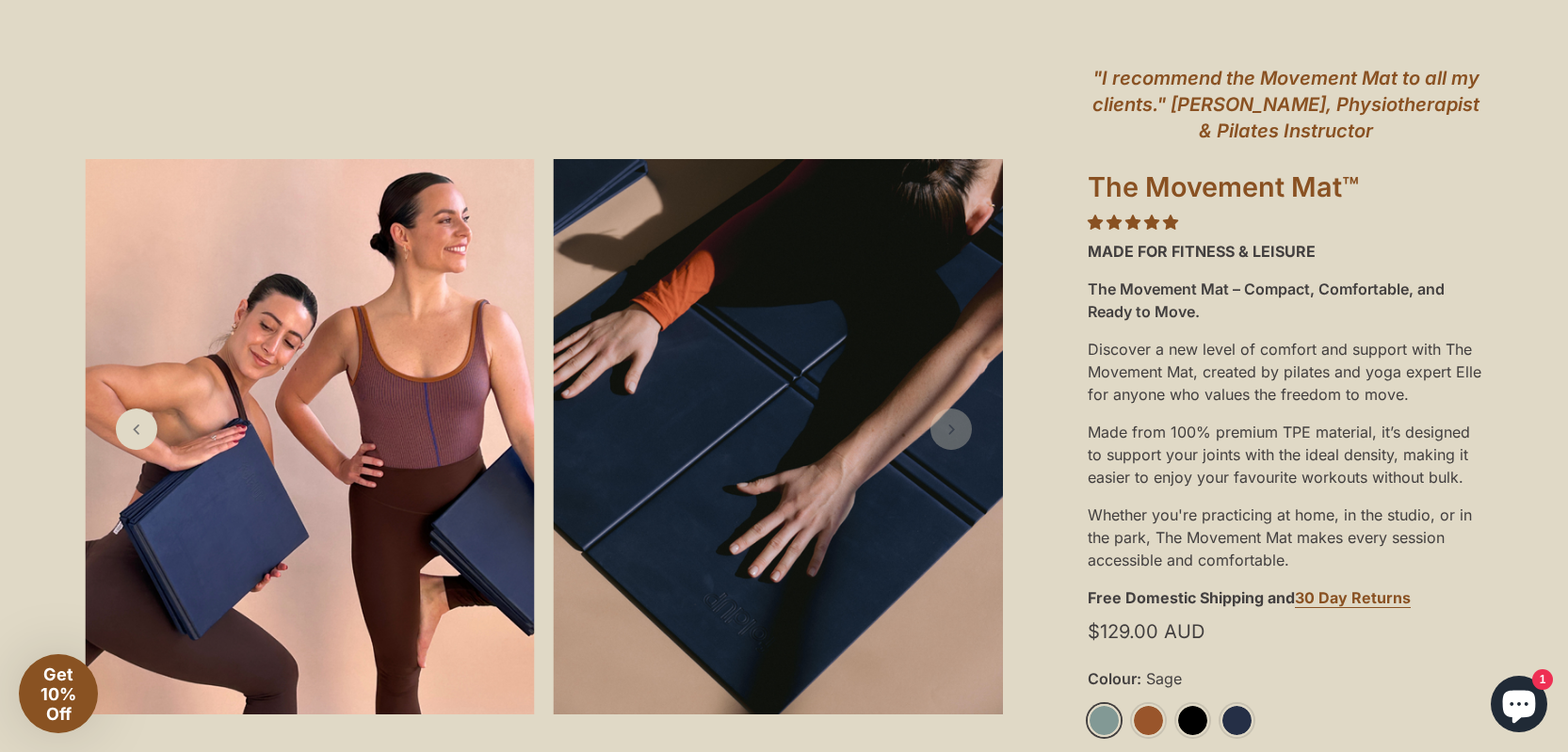
scroll to position [164, 0]
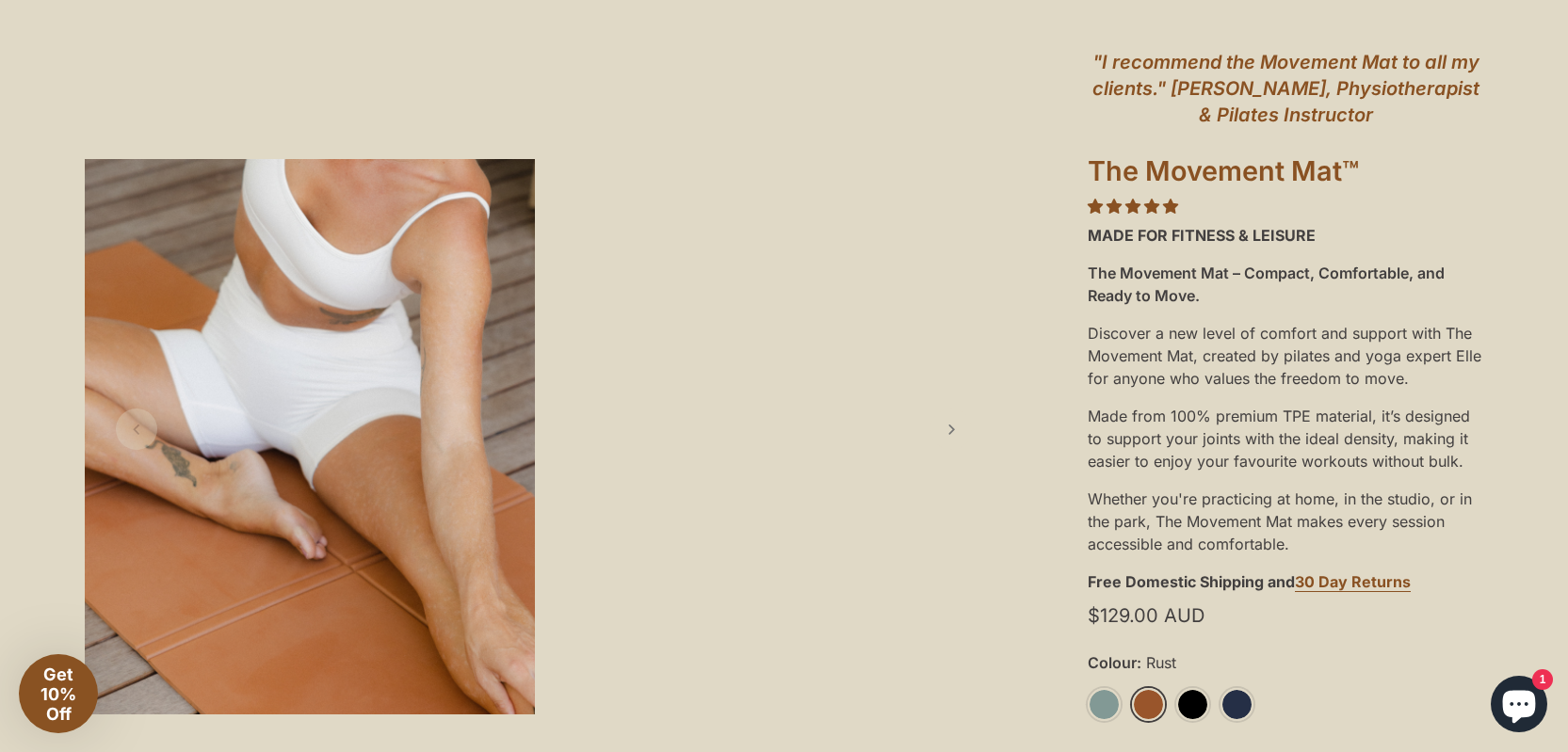
click at [1151, 699] on link "Rust" at bounding box center [1148, 704] width 33 height 33
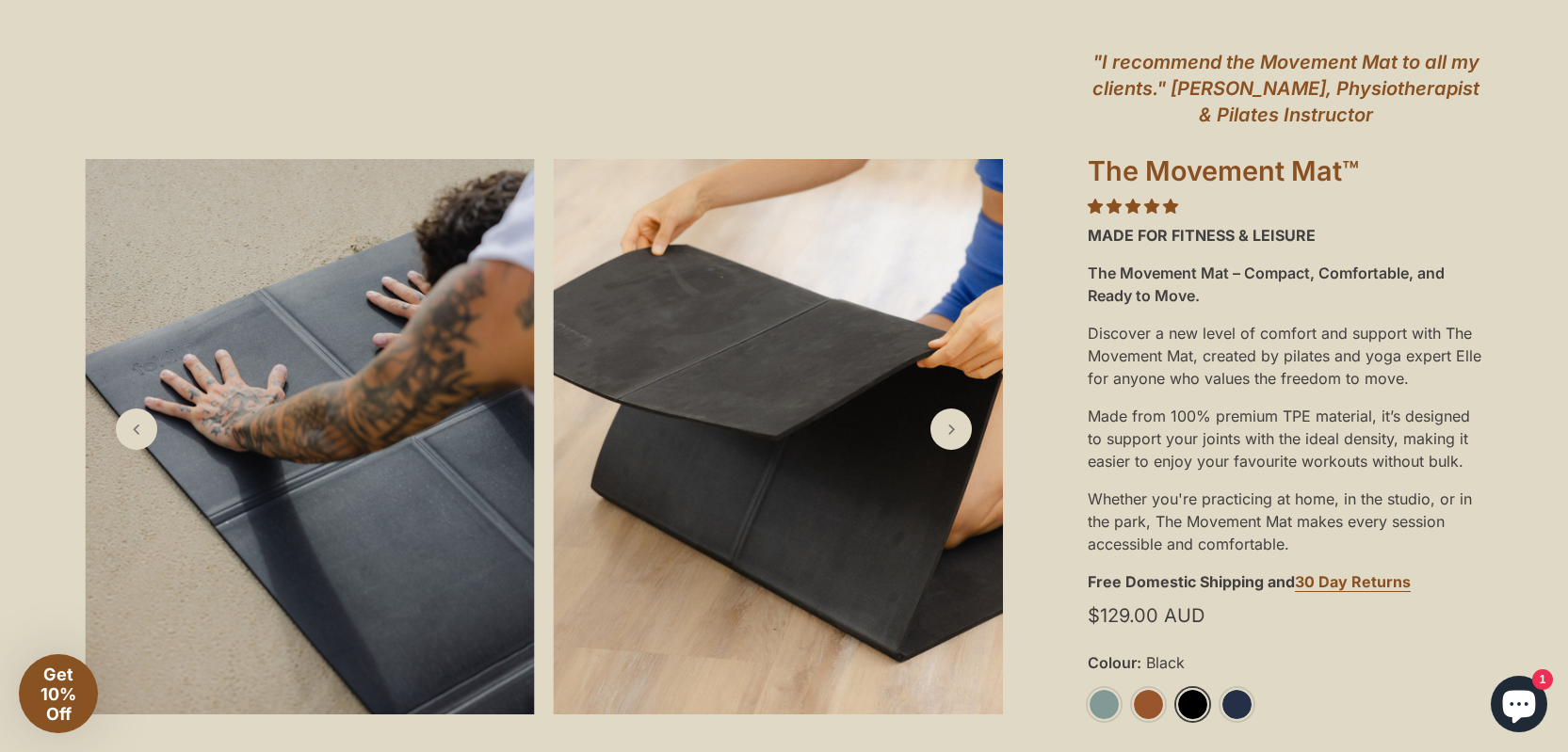
click at [1190, 707] on link "Black" at bounding box center [1193, 704] width 33 height 33
